Goal: Task Accomplishment & Management: Manage account settings

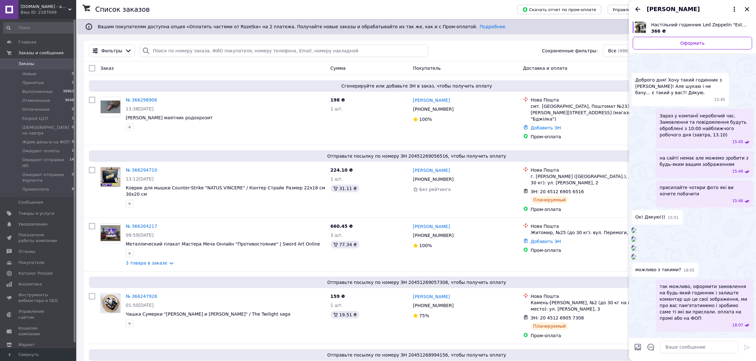
scroll to position [297, 0]
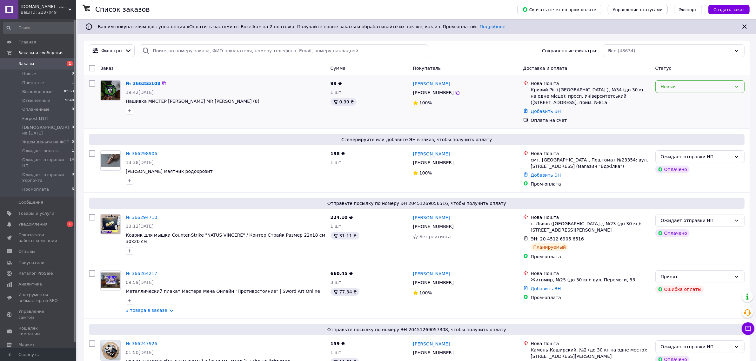
click at [670, 85] on div "Новый" at bounding box center [696, 86] width 71 height 7
click at [668, 101] on li "Принят" at bounding box center [700, 100] width 89 height 11
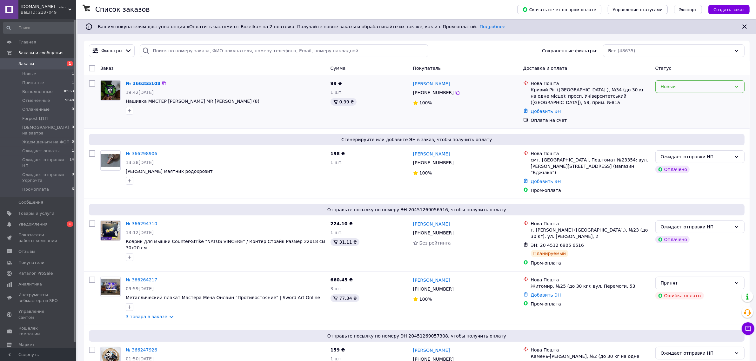
click at [672, 85] on div "Новый" at bounding box center [696, 86] width 71 height 7
click at [666, 99] on li "Принят" at bounding box center [700, 100] width 89 height 11
click at [33, 222] on span "Уведомления" at bounding box center [32, 225] width 29 height 6
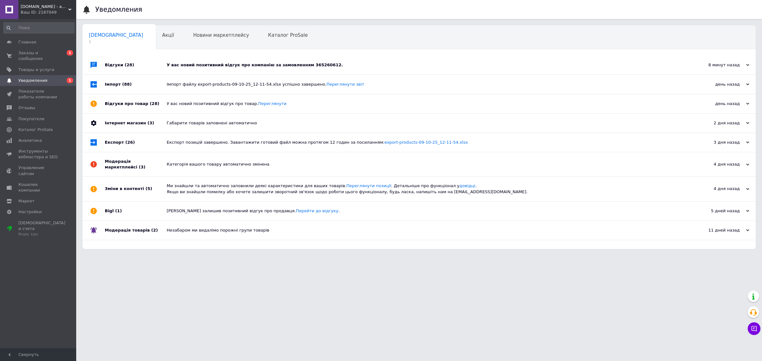
click at [259, 64] on div "У вас новий позитивний відгук про компанію за замовленням 365260612." at bounding box center [426, 65] width 519 height 6
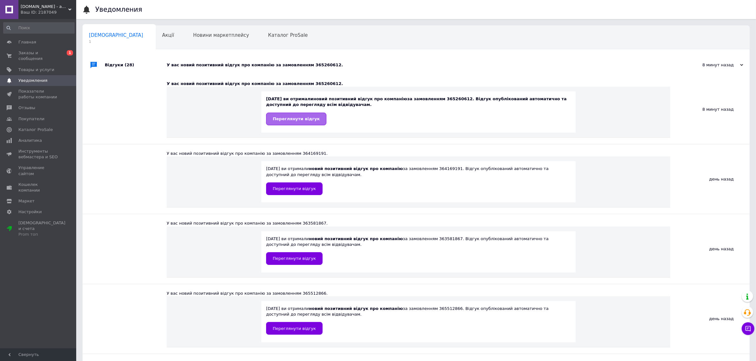
click at [283, 119] on span "Переглянути відгук" at bounding box center [296, 119] width 47 height 5
click at [24, 51] on span "Заказы и сообщения" at bounding box center [38, 55] width 40 height 11
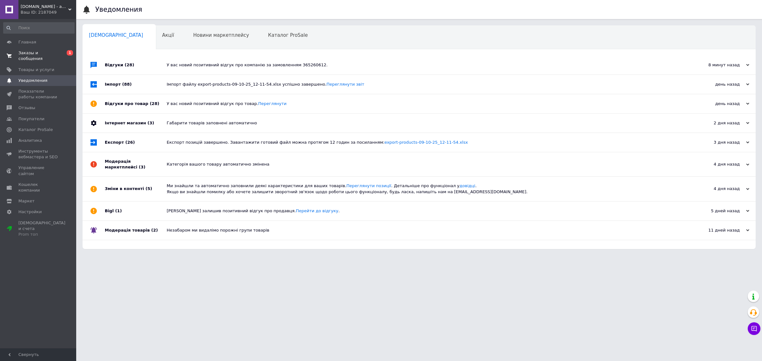
click at [25, 49] on link "Заказы и сообщения 0 1" at bounding box center [39, 56] width 78 height 17
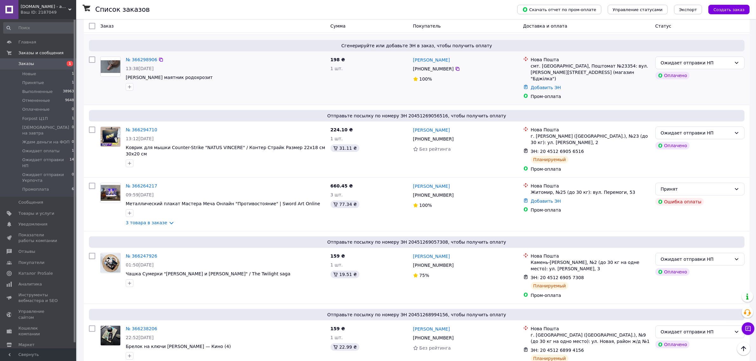
scroll to position [79, 0]
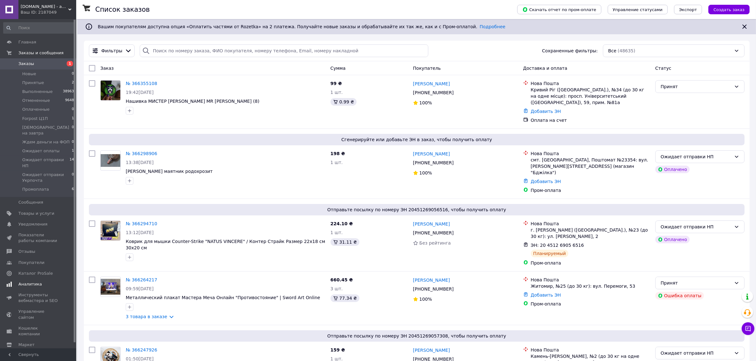
click at [32, 282] on span "Аналитика" at bounding box center [30, 285] width 24 height 6
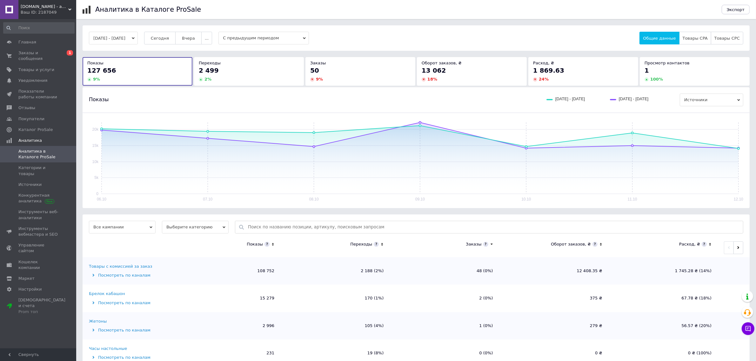
click at [329, 70] on div "50" at bounding box center [360, 70] width 100 height 9
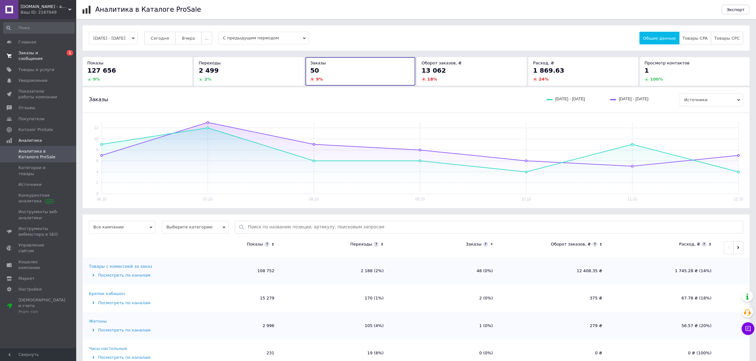
click at [37, 51] on span "Заказы и сообщения" at bounding box center [38, 55] width 40 height 11
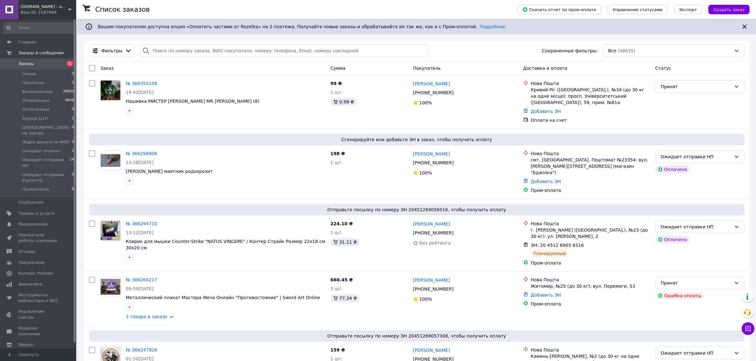
click at [33, 64] on span "Заказы" at bounding box center [38, 64] width 40 height 6
